Goal: Information Seeking & Learning: Find contact information

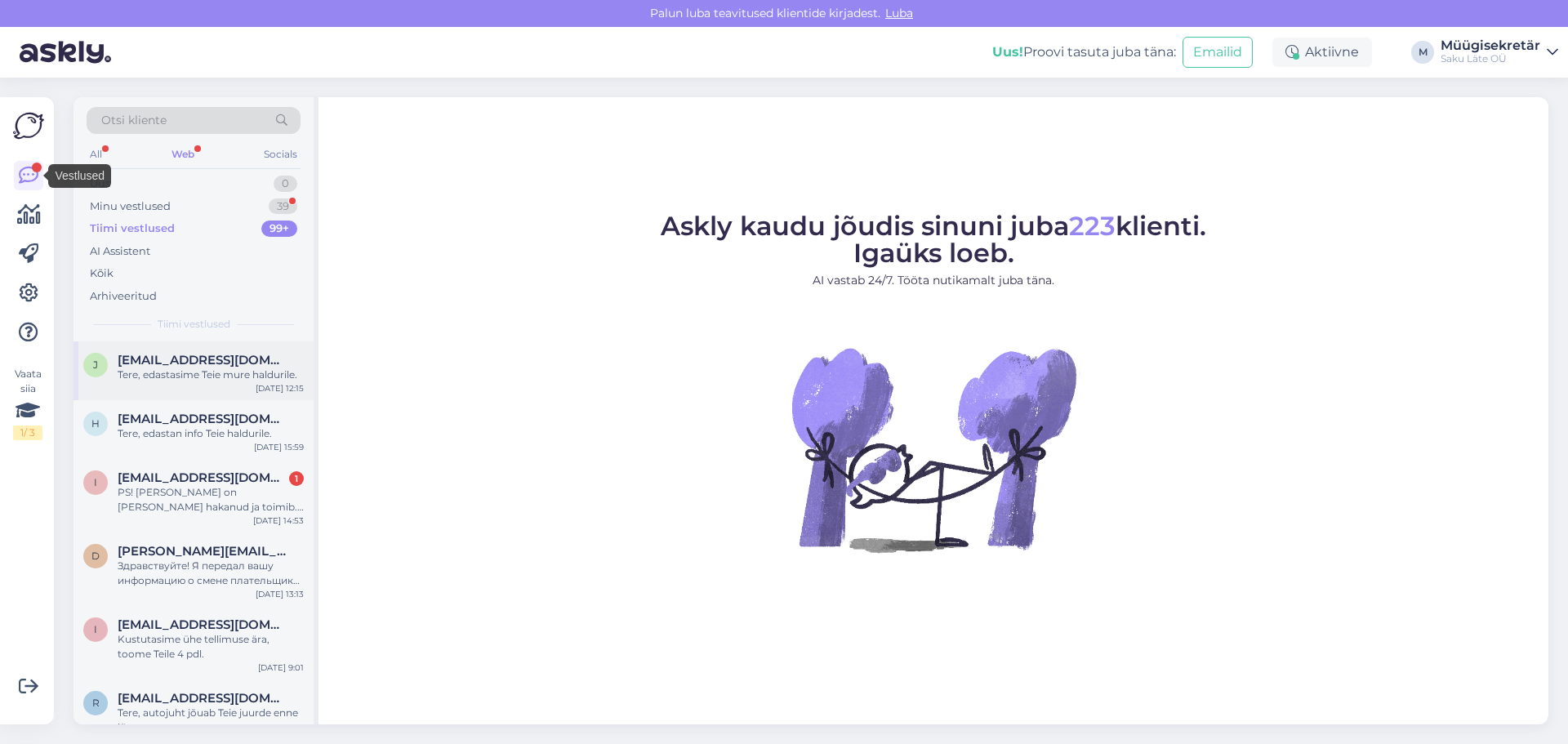
click at [194, 365] on span "[EMAIL_ADDRESS][DOMAIN_NAME]" at bounding box center [202, 360] width 170 height 15
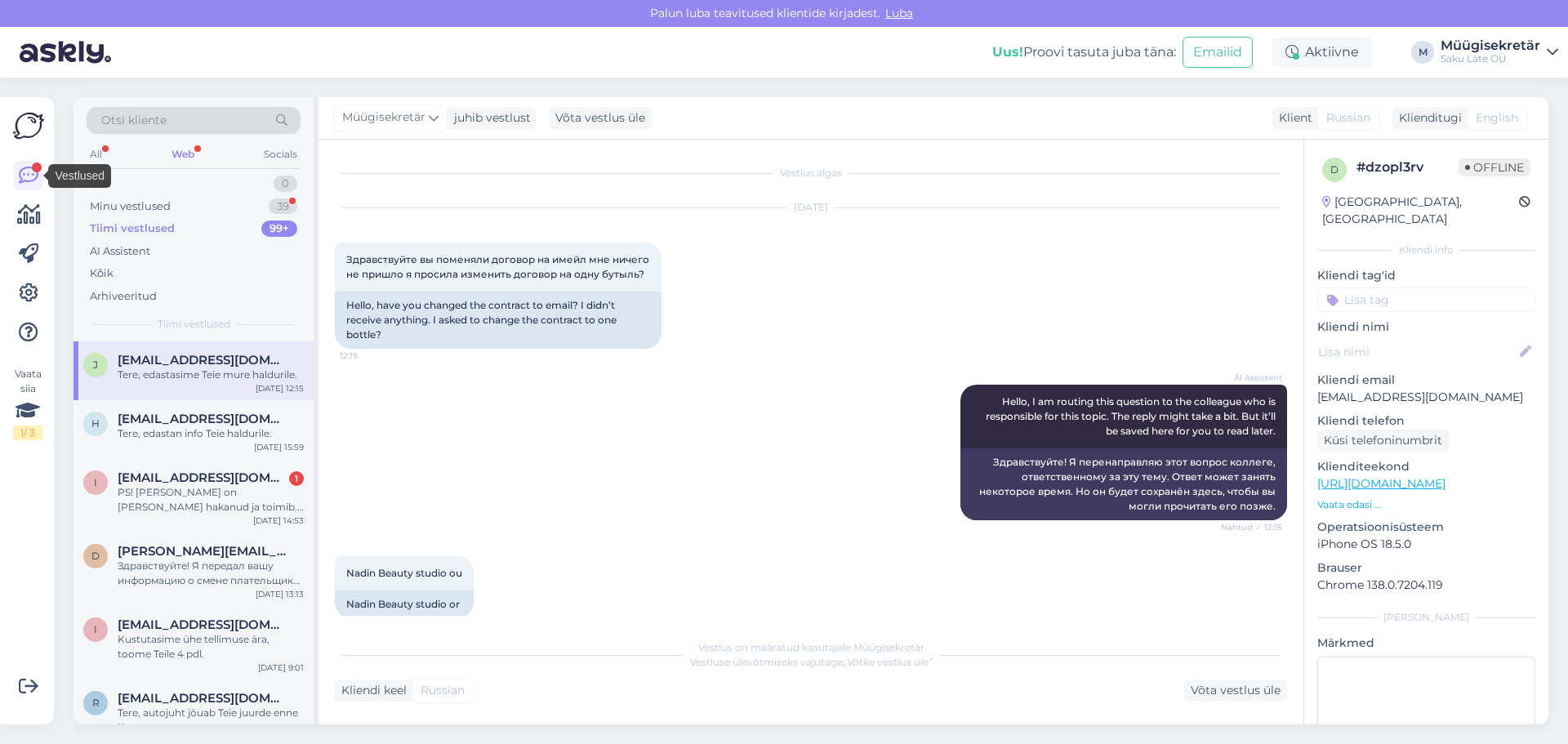
scroll to position [118, 0]
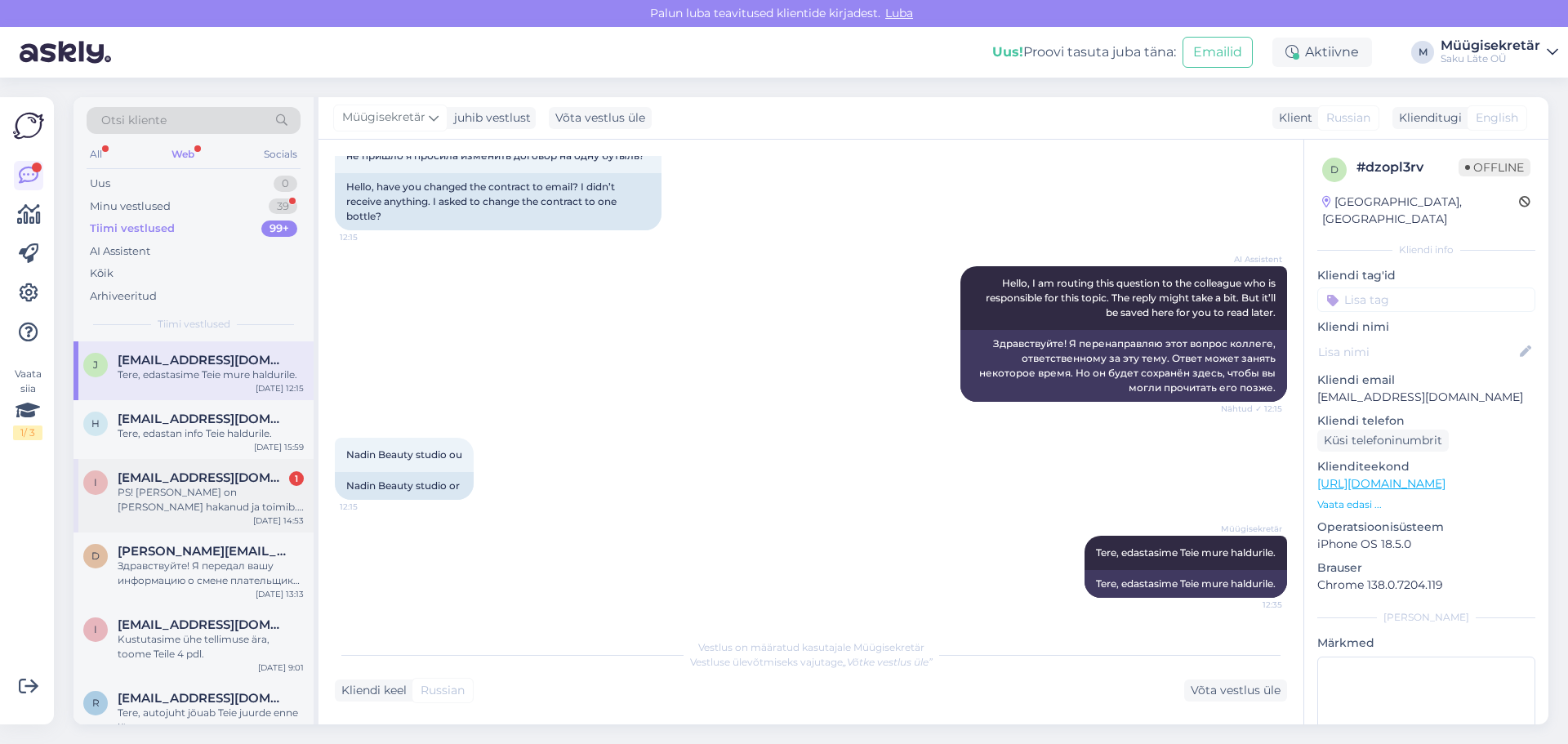
click at [200, 500] on div "PS! [PERSON_NAME] on [PERSON_NAME] hakanud ja toimib. Üle peaks ikka vaata sell…" at bounding box center [210, 499] width 186 height 29
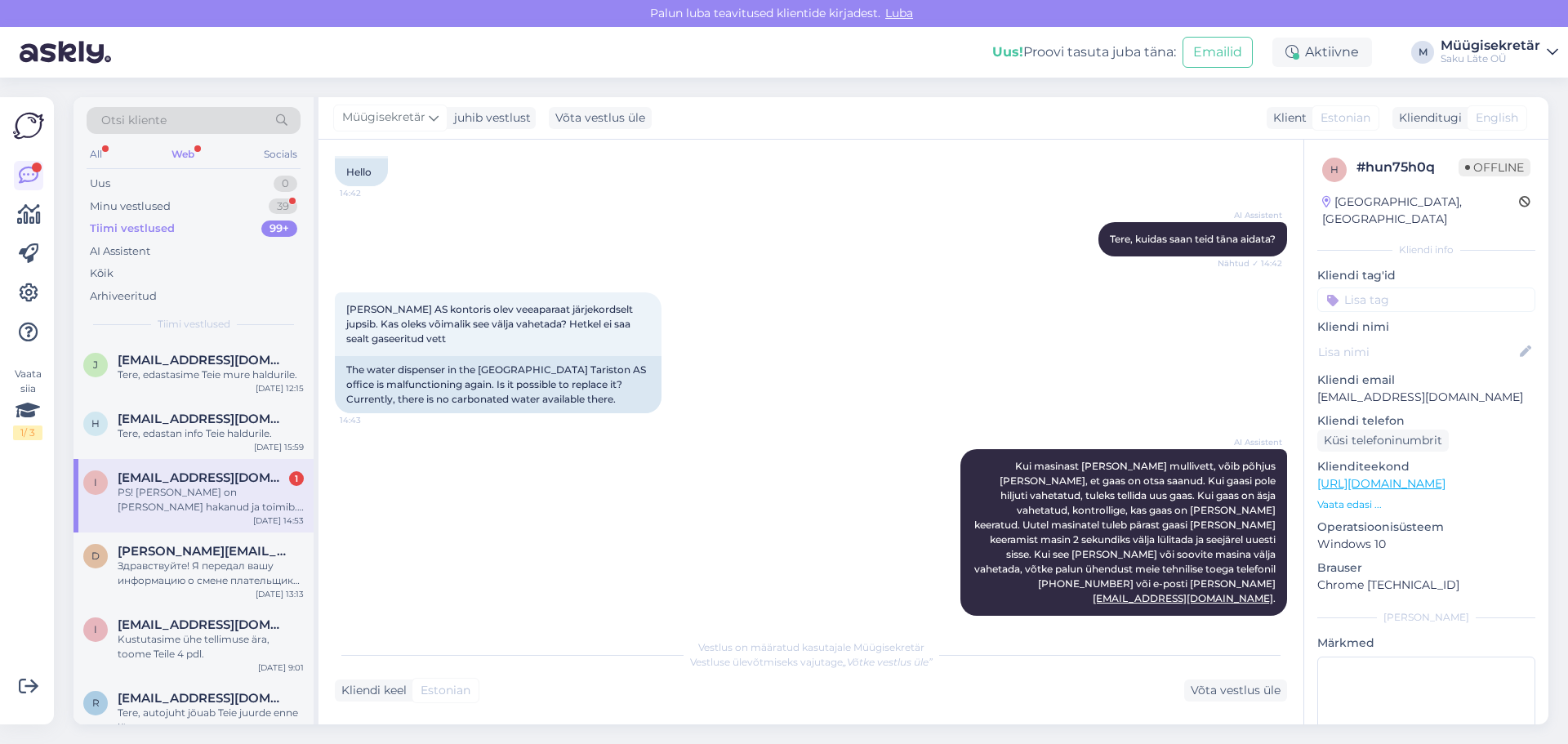
scroll to position [553, 0]
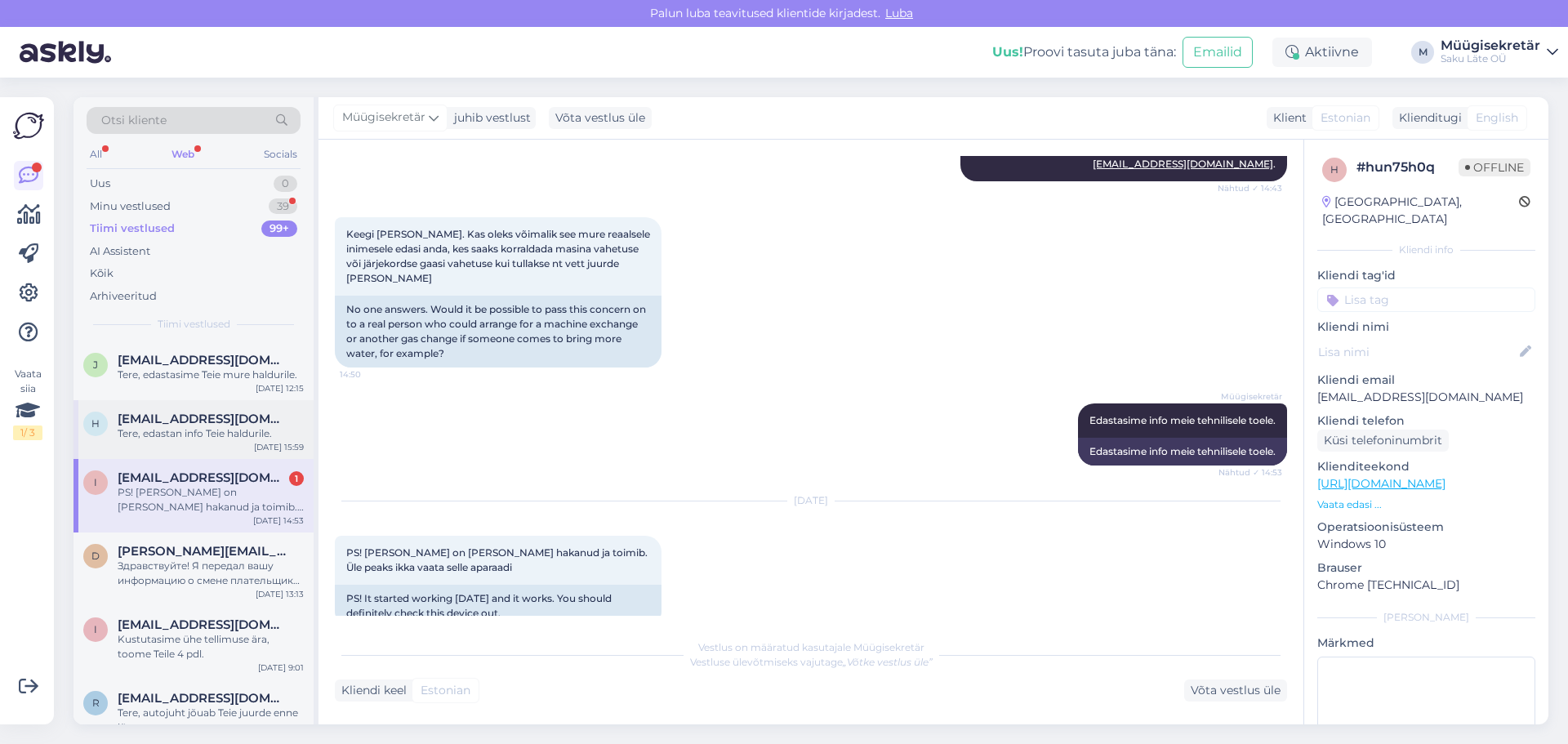
click at [196, 409] on div "h [EMAIL_ADDRESS][DOMAIN_NAME] Tere, edastan info Teie haldurile. [DATE] 15:59" at bounding box center [194, 430] width 240 height 59
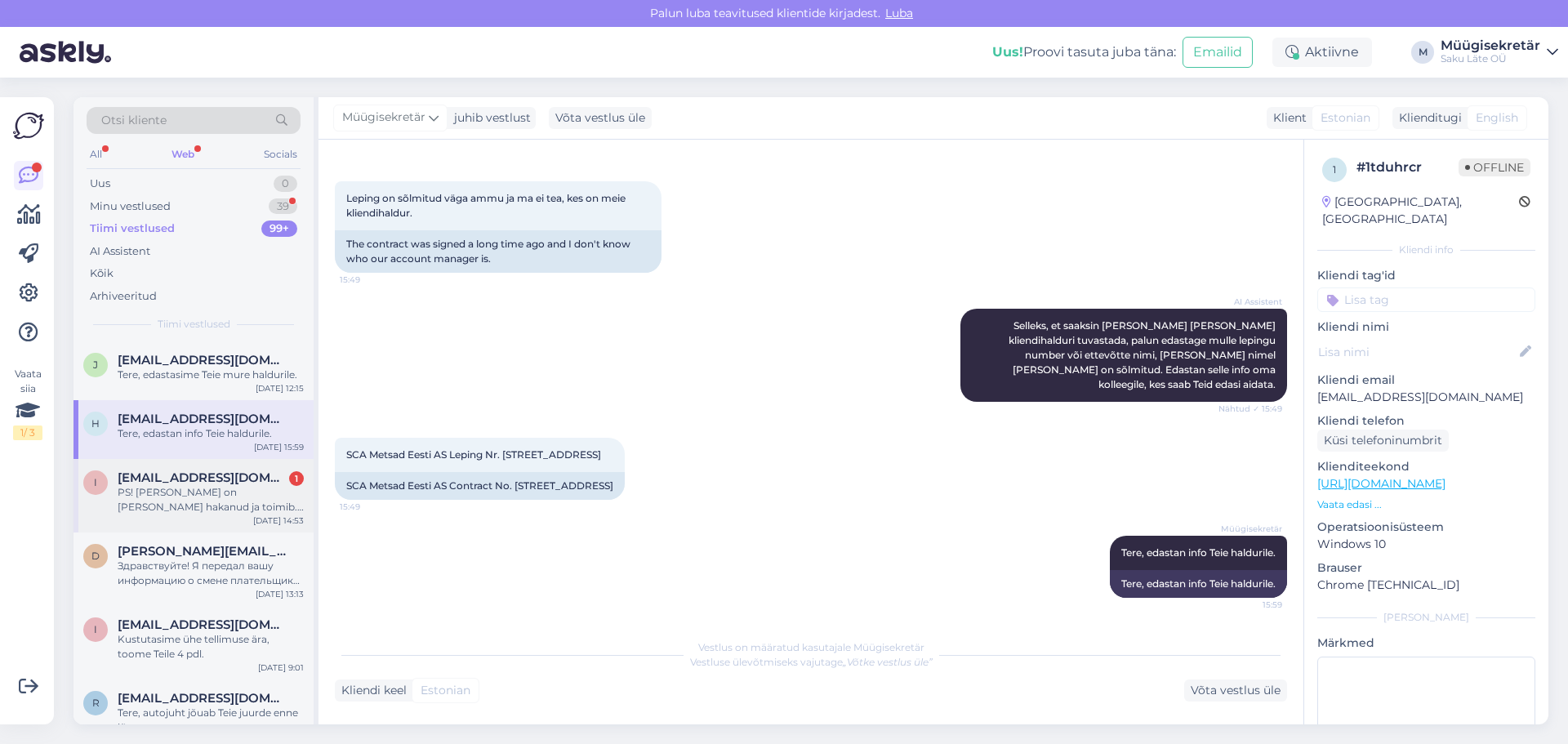
click at [205, 522] on div "i [EMAIL_ADDRESS][DOMAIN_NAME] 1 PS! [PERSON_NAME] on [PERSON_NAME] hakanud ja …" at bounding box center [194, 496] width 240 height 74
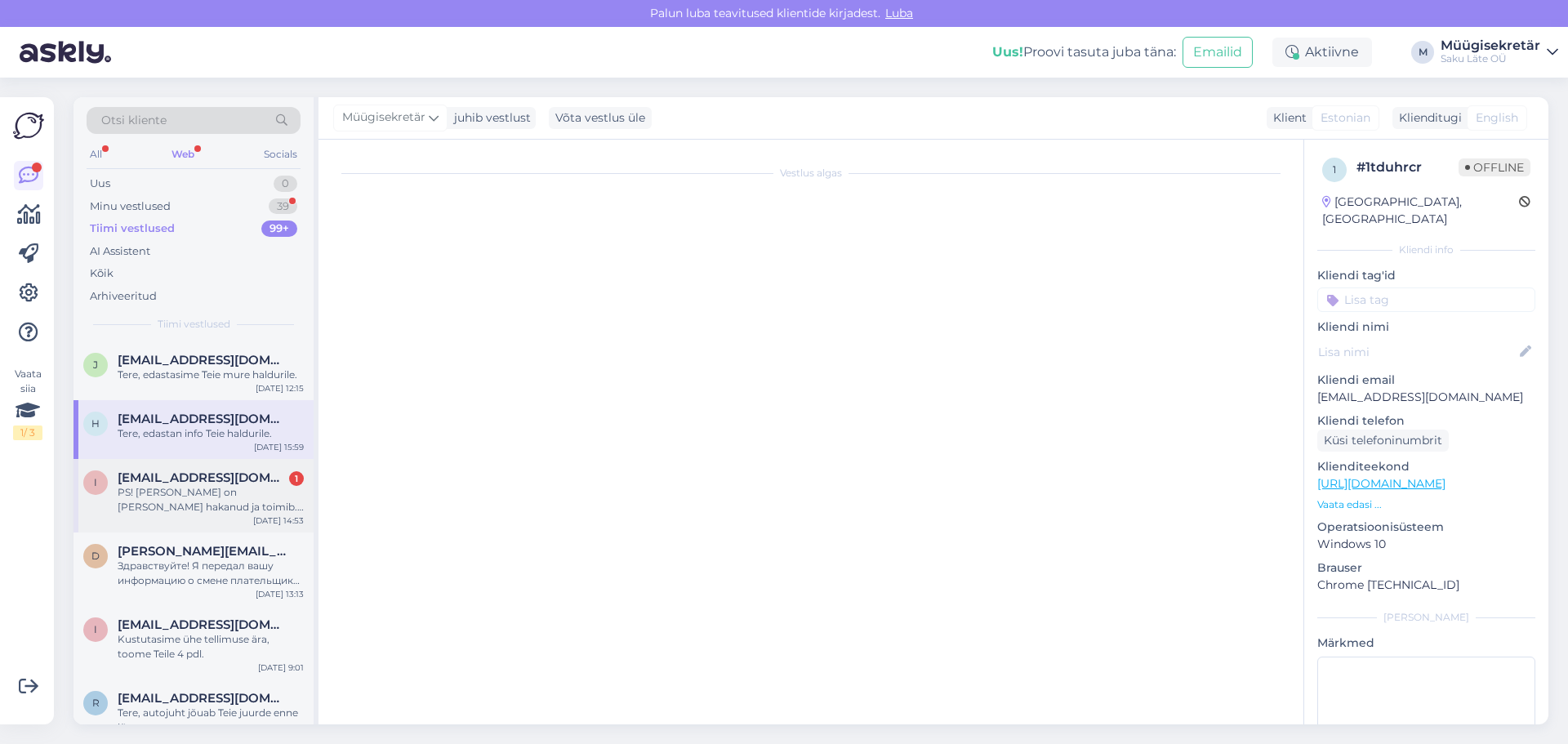
scroll to position [553, 0]
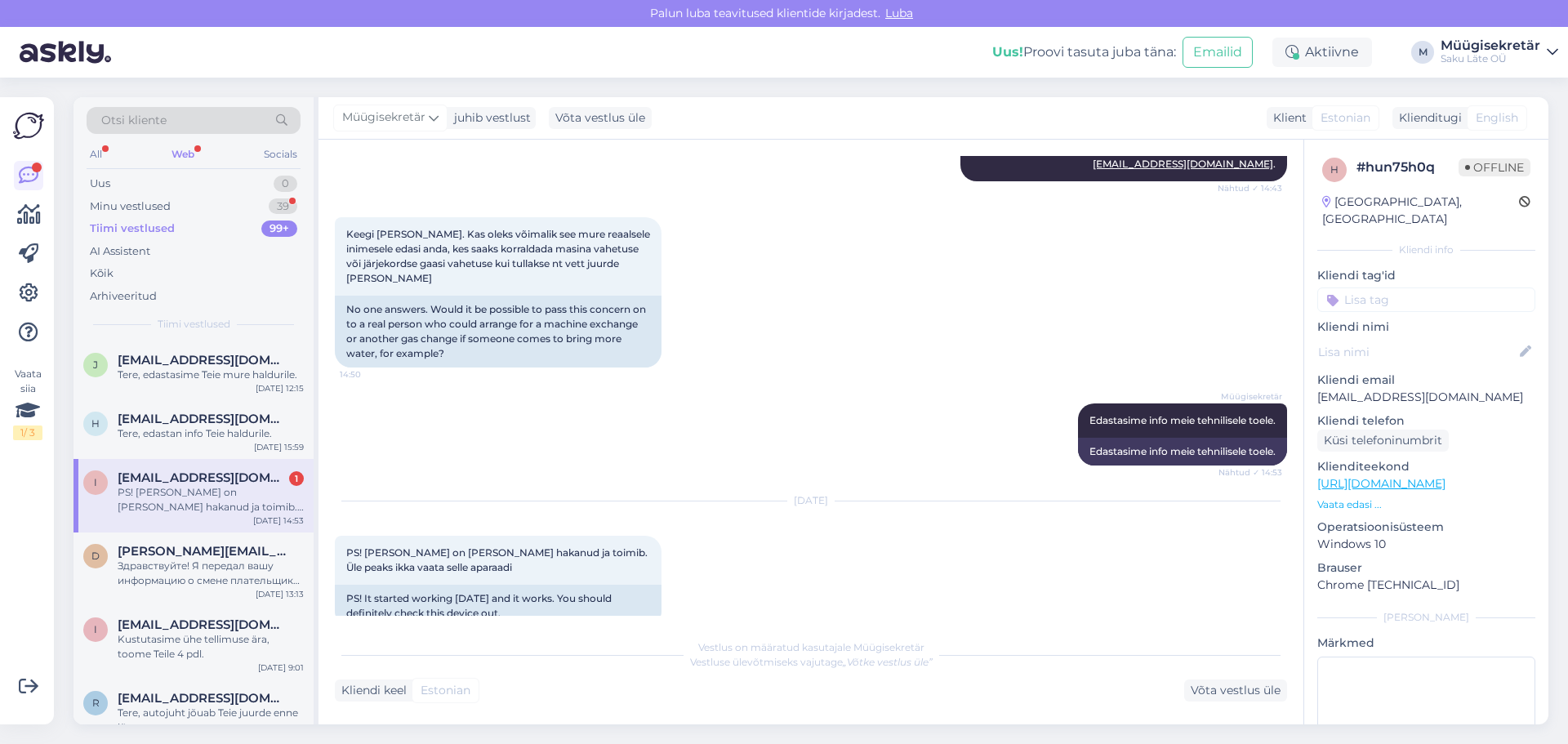
click at [77, 506] on div "i [EMAIL_ADDRESS][DOMAIN_NAME] 1 PS! [PERSON_NAME] on [PERSON_NAME] hakanud ja …" at bounding box center [194, 496] width 240 height 74
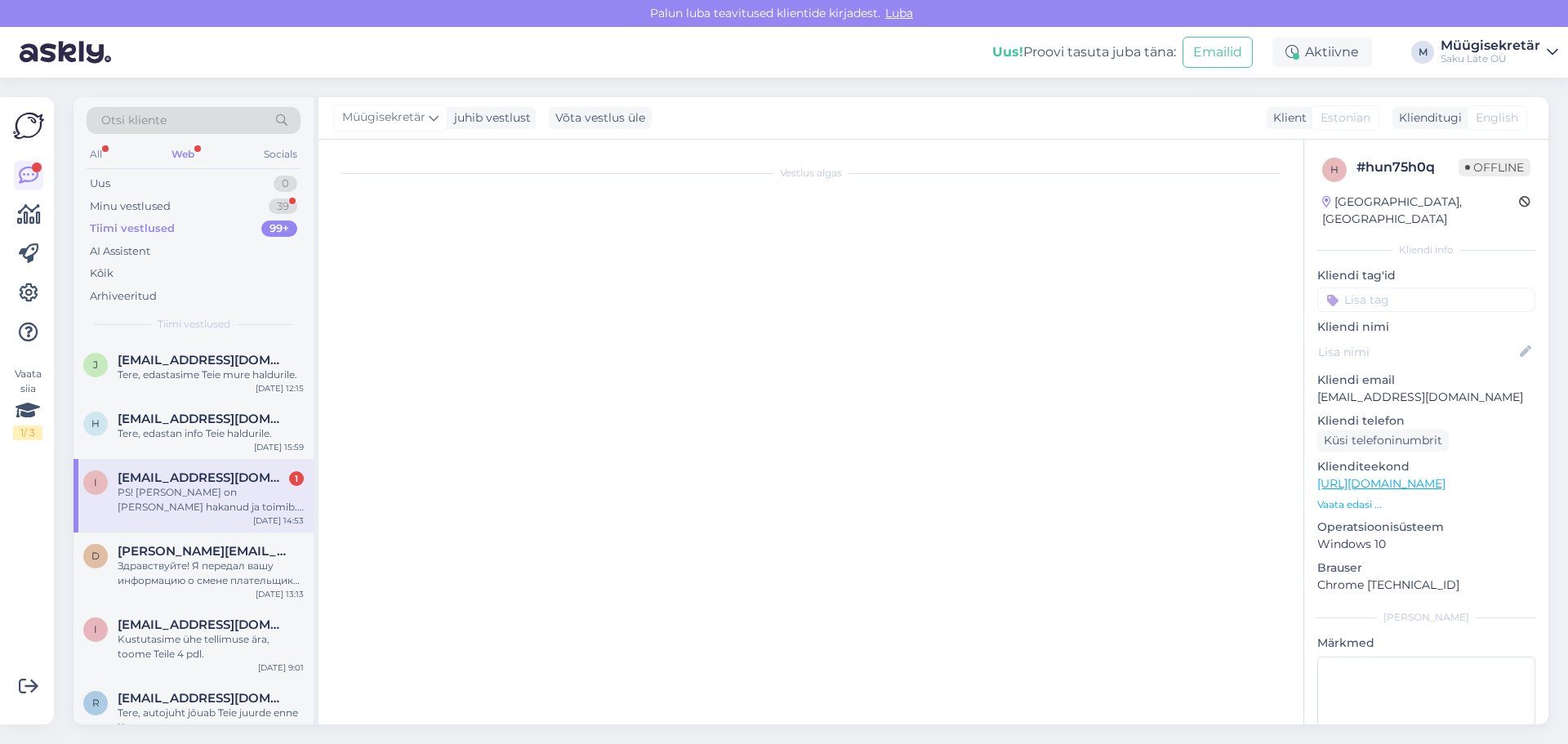
scroll to position [0, 0]
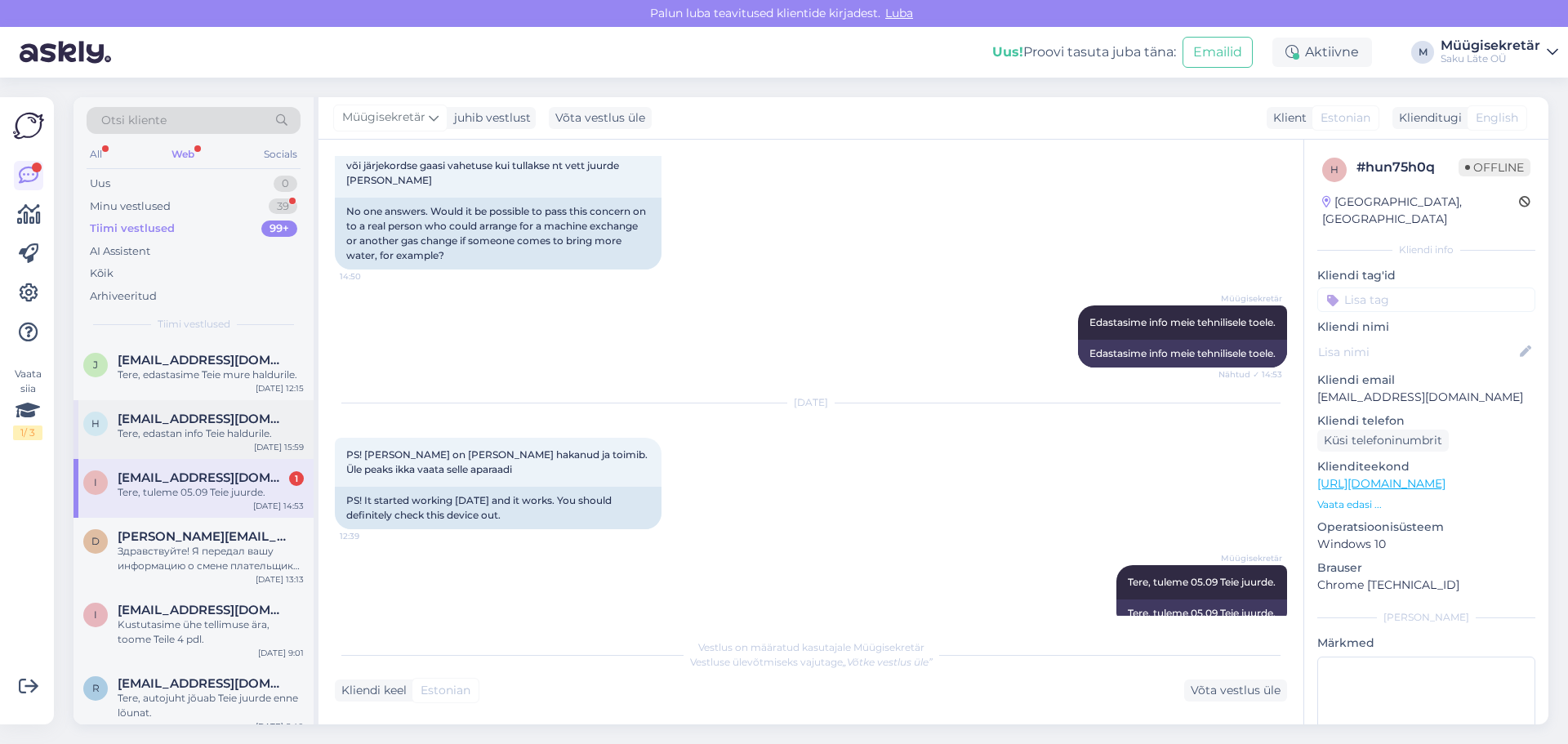
click at [155, 411] on div "h [EMAIL_ADDRESS][DOMAIN_NAME] Tere, edastan info Teie haldurile. [DATE] 15:59" at bounding box center [194, 430] width 240 height 59
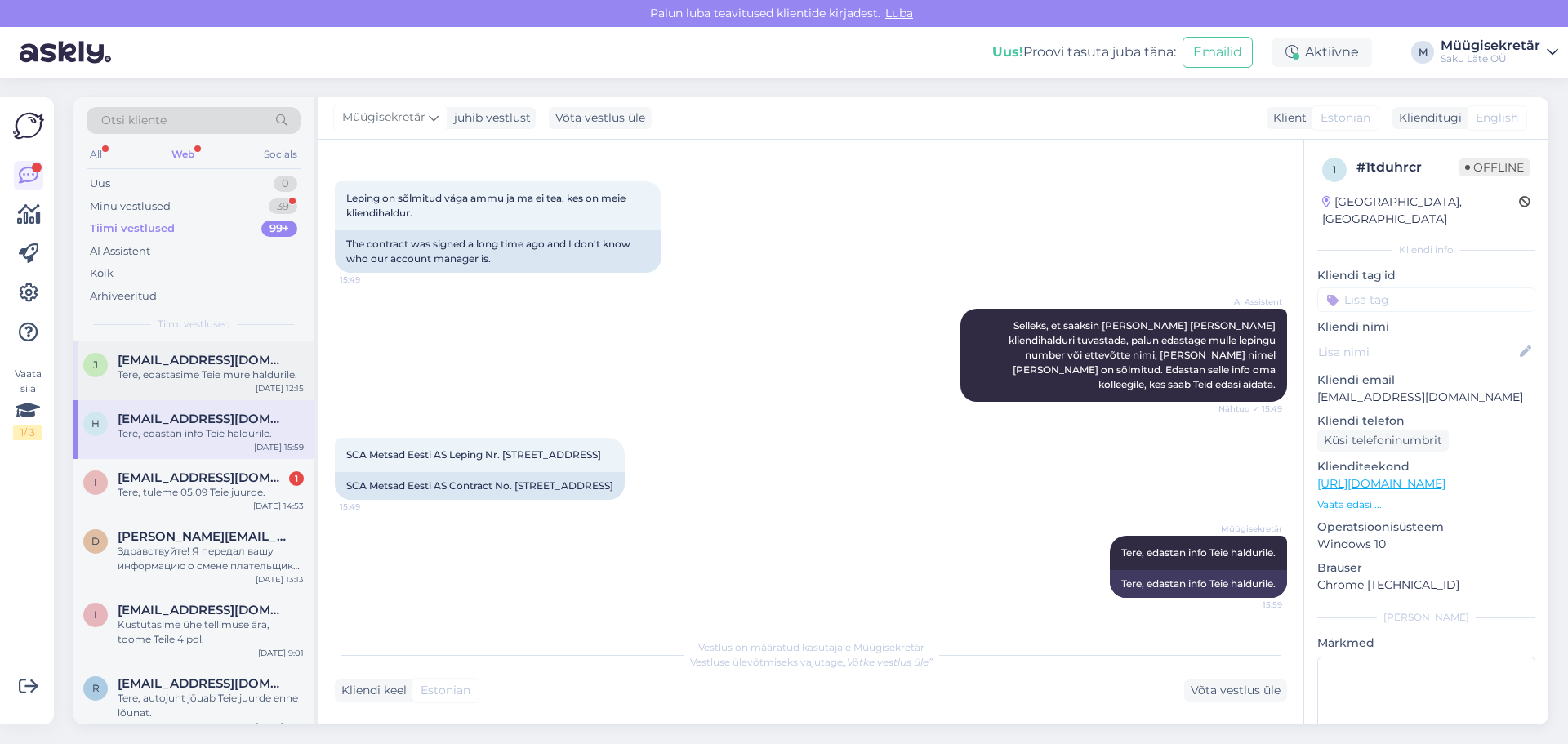
click at [178, 356] on span "[EMAIL_ADDRESS][DOMAIN_NAME]" at bounding box center [202, 360] width 170 height 15
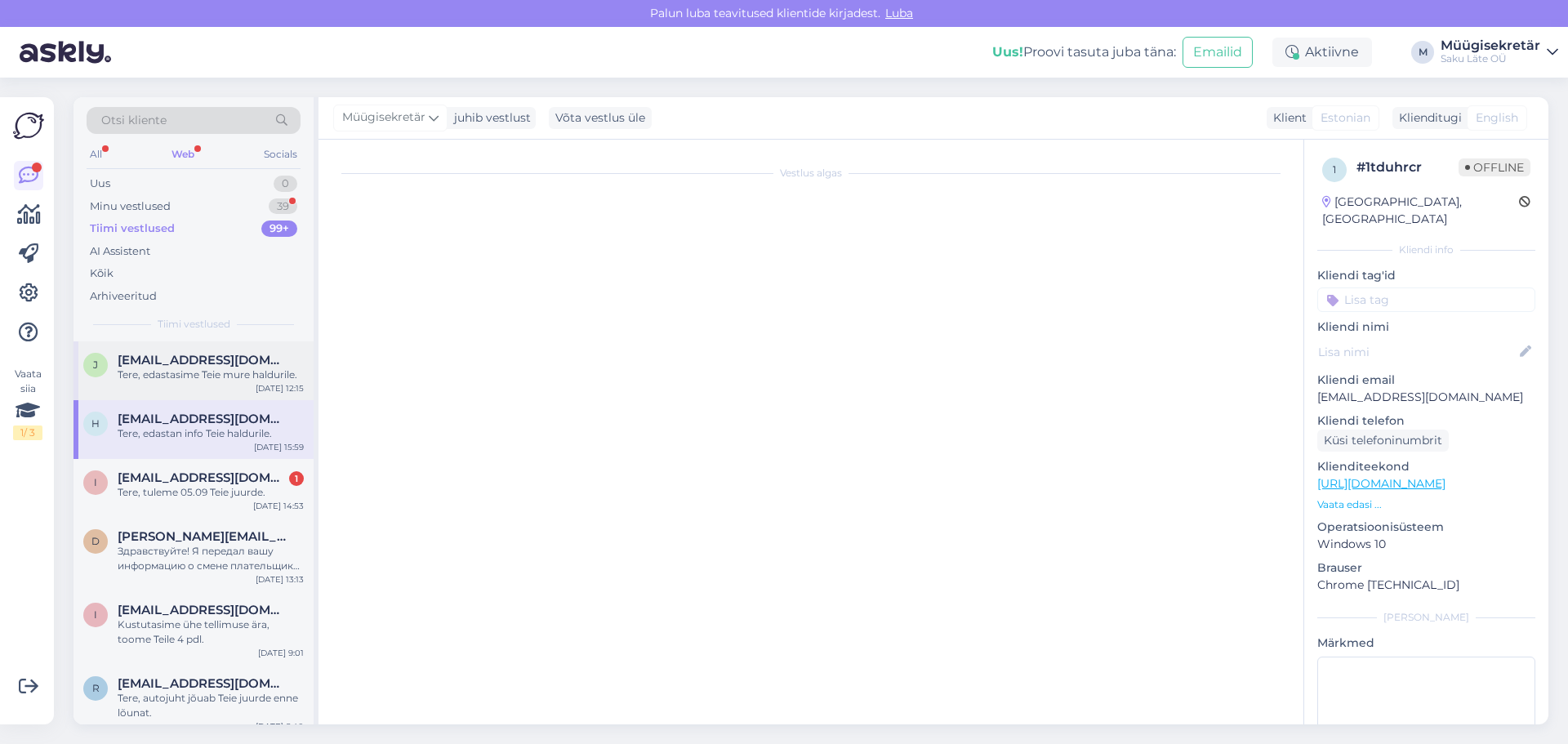
scroll to position [118, 0]
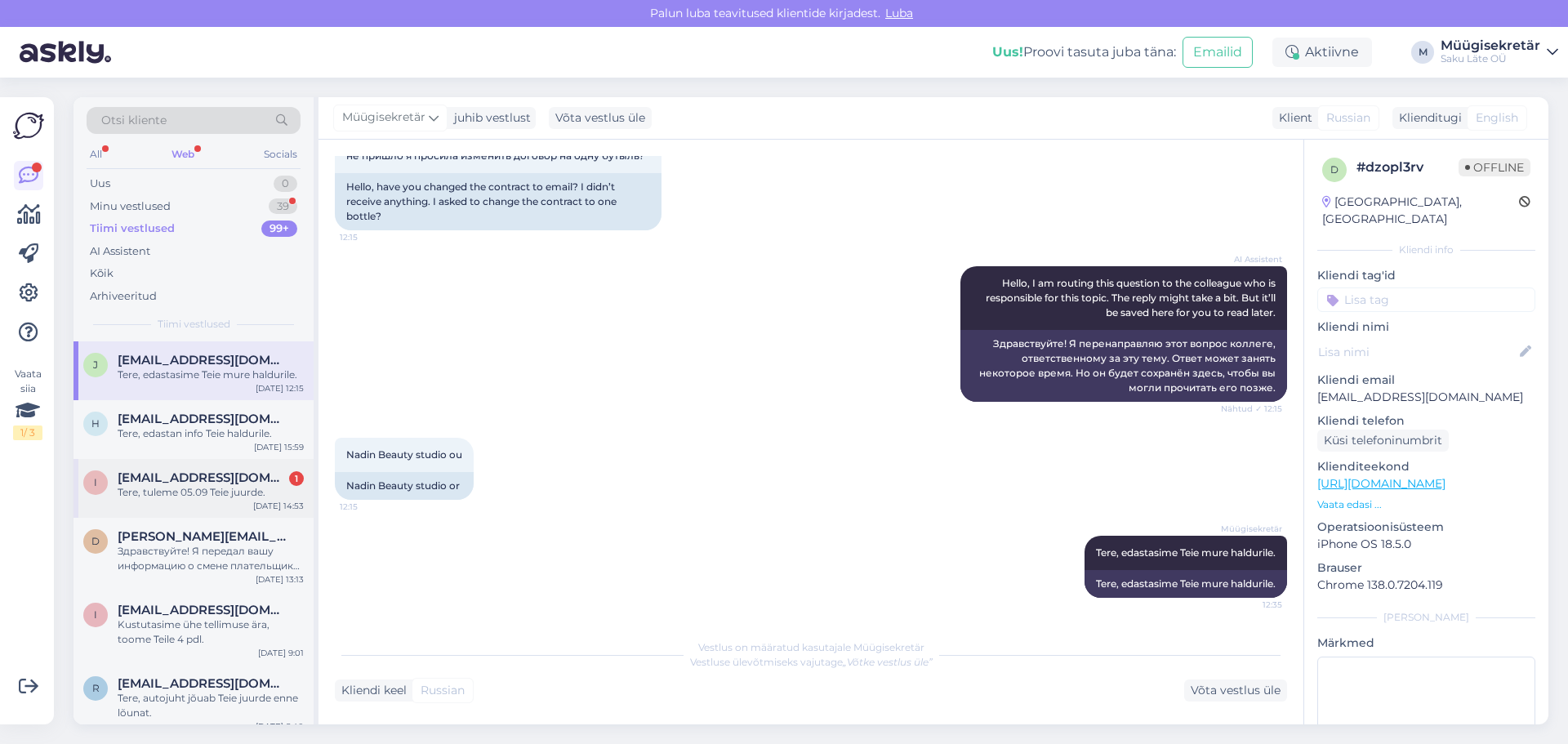
click at [163, 466] on div "i [EMAIL_ADDRESS][DOMAIN_NAME] 1 Tere, tuleme 05.09 Teie juurde. [DATE] 14:53" at bounding box center [194, 489] width 240 height 59
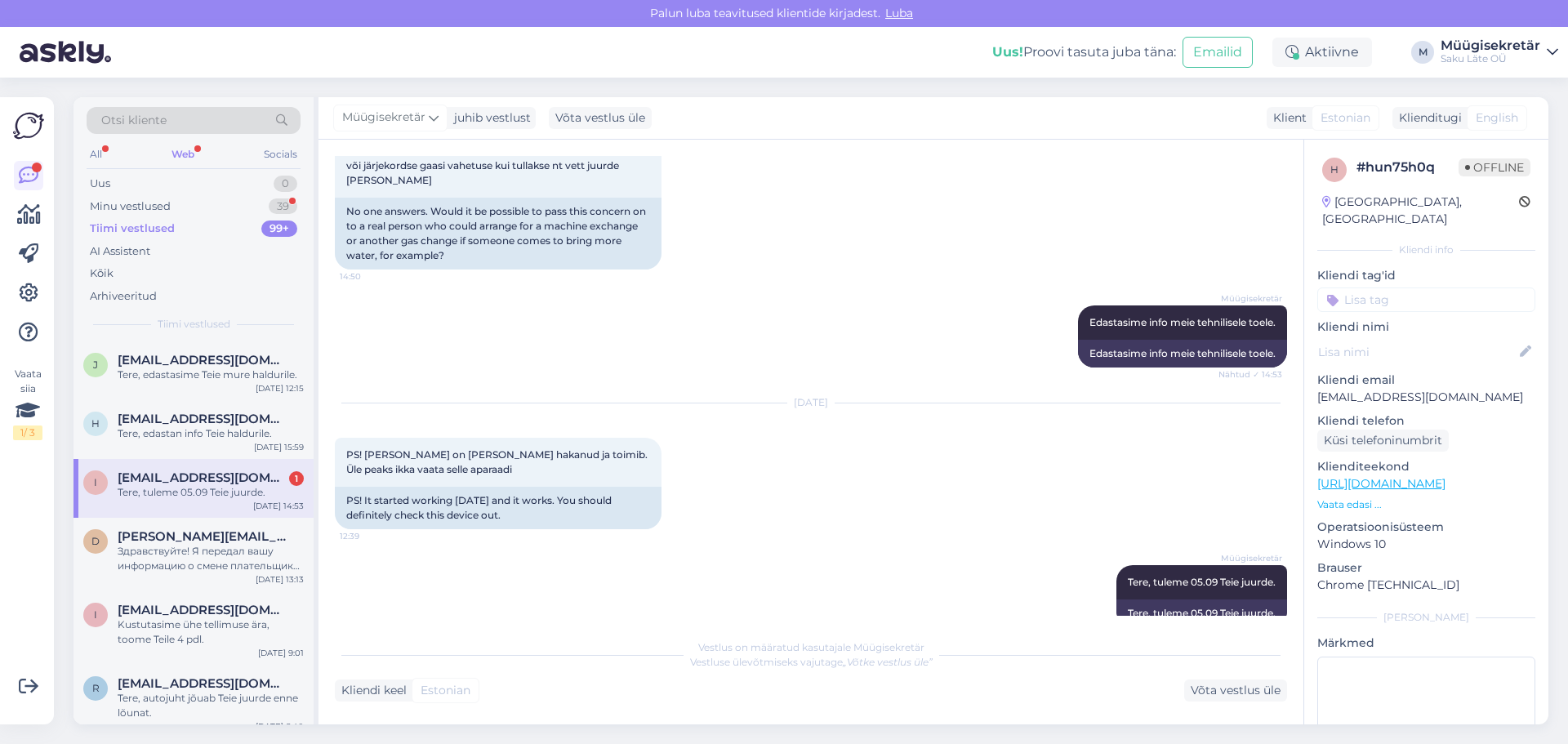
click at [166, 146] on div "All Web Socials" at bounding box center [193, 156] width 214 height 25
click at [174, 153] on div "Web" at bounding box center [182, 154] width 29 height 21
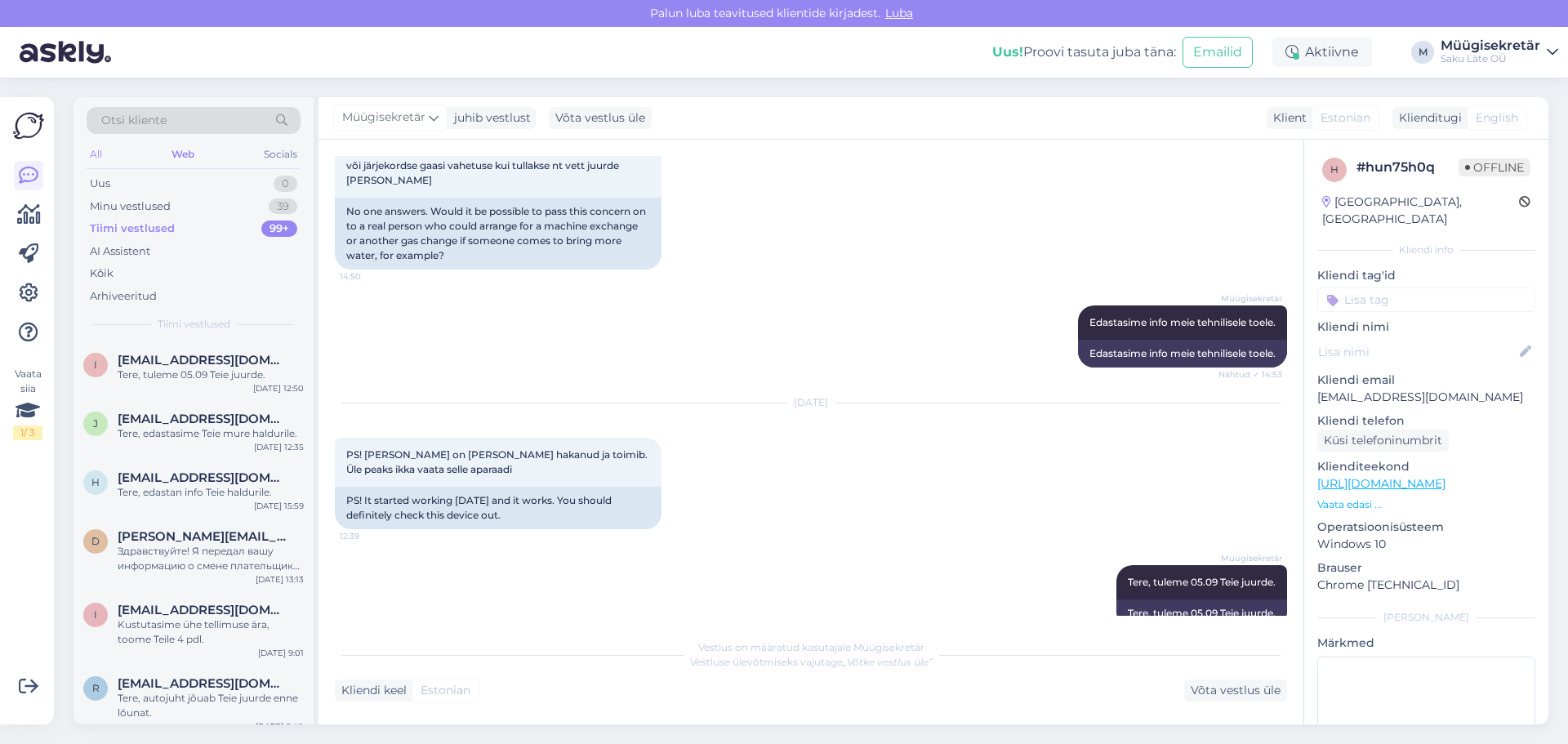
click at [95, 156] on div "All" at bounding box center [95, 154] width 19 height 21
click at [214, 376] on div "Tere, tuleme 05.09 Teie juurde." at bounding box center [210, 375] width 186 height 15
click at [205, 425] on span "[EMAIL_ADDRESS][DOMAIN_NAME]" at bounding box center [202, 418] width 170 height 15
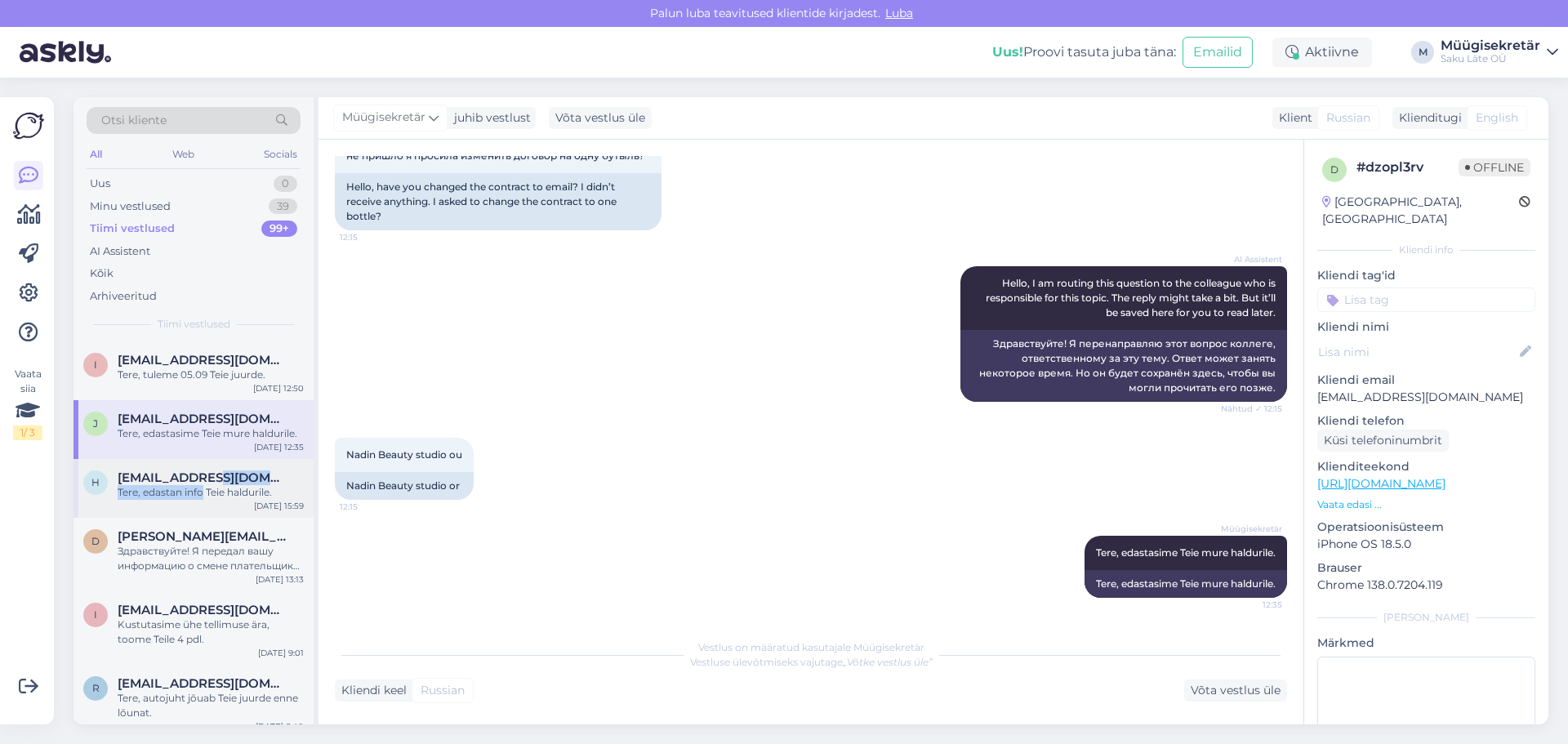
click at [201, 485] on div "[EMAIL_ADDRESS][DOMAIN_NAME] Tere, edastan info [PERSON_NAME]." at bounding box center [210, 484] width 186 height 29
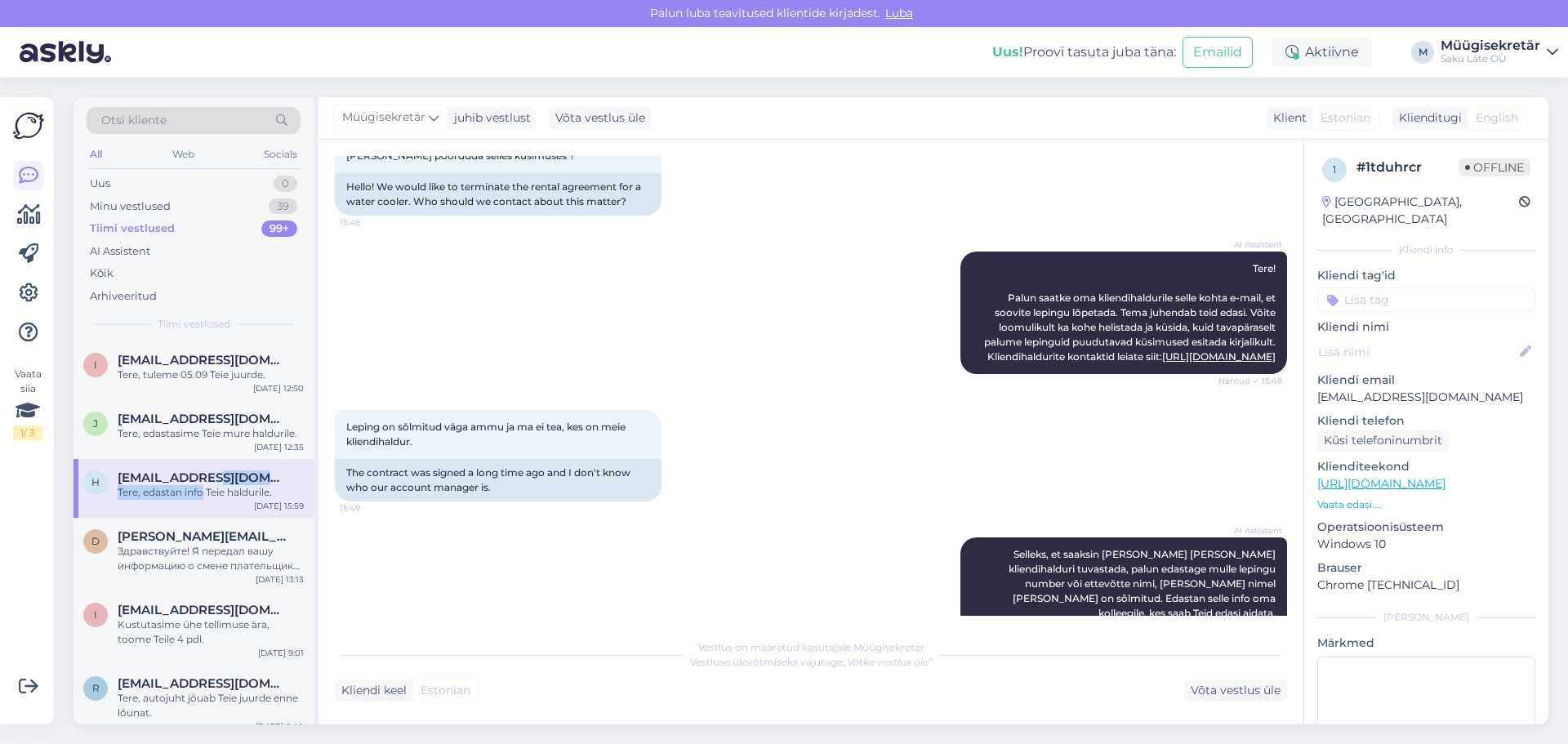
scroll to position [376, 0]
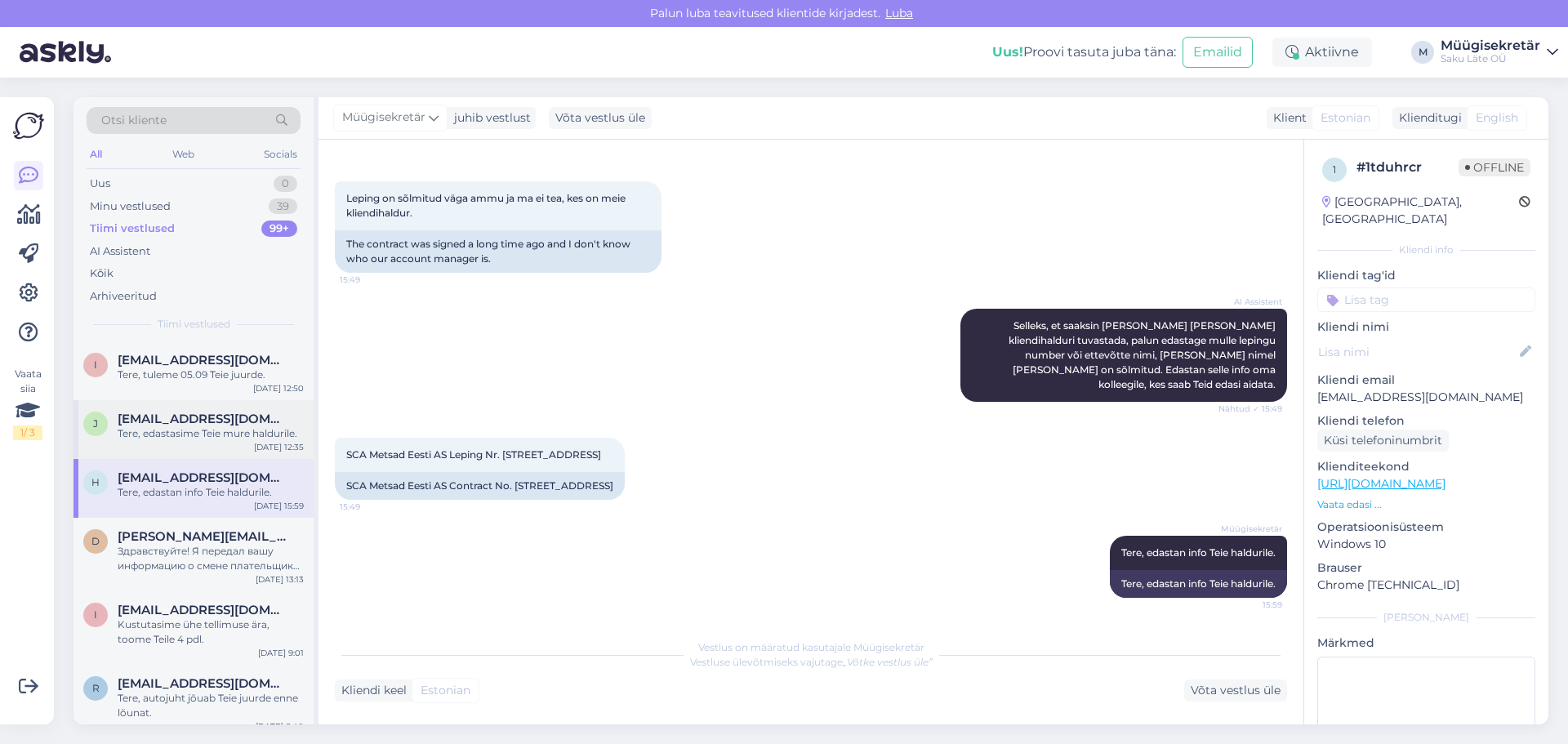
click at [195, 409] on div "j [EMAIL_ADDRESS][DOMAIN_NAME] Tere, edastasime Teie mure haldurile. [DATE] 12:…" at bounding box center [194, 430] width 240 height 59
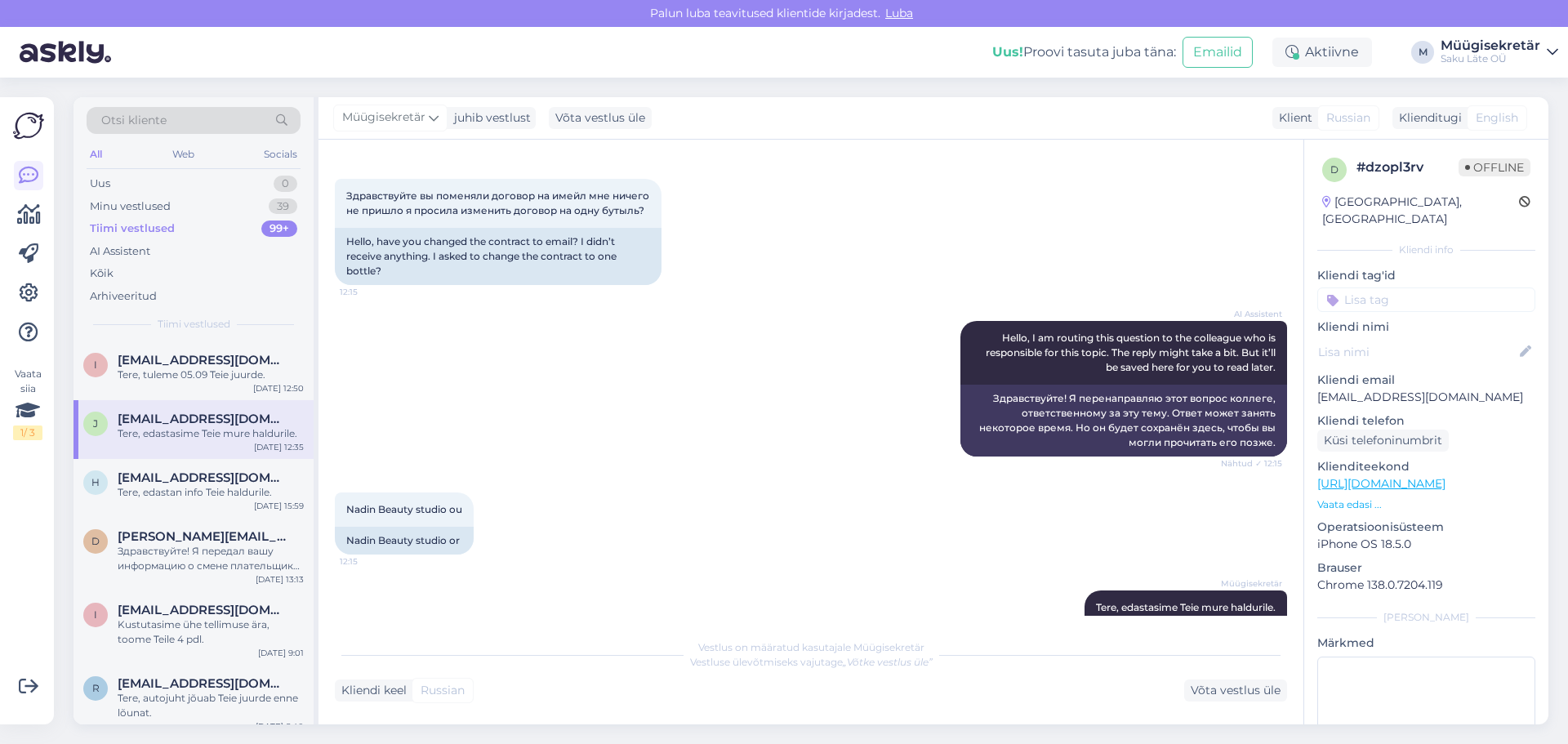
scroll to position [118, 0]
